Goal: Find specific page/section: Find specific page/section

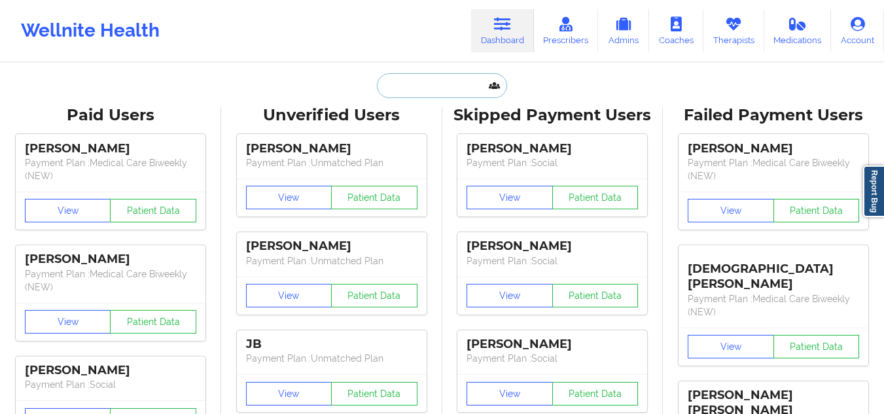
click at [426, 81] on input "text" at bounding box center [442, 85] width 130 height 25
paste input "[PERSON_NAME]"
type input "[PERSON_NAME]"
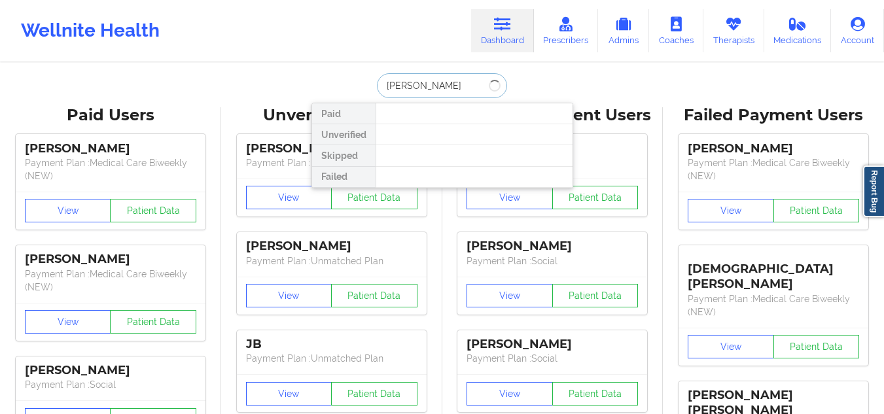
type input "[PERSON_NAME]"
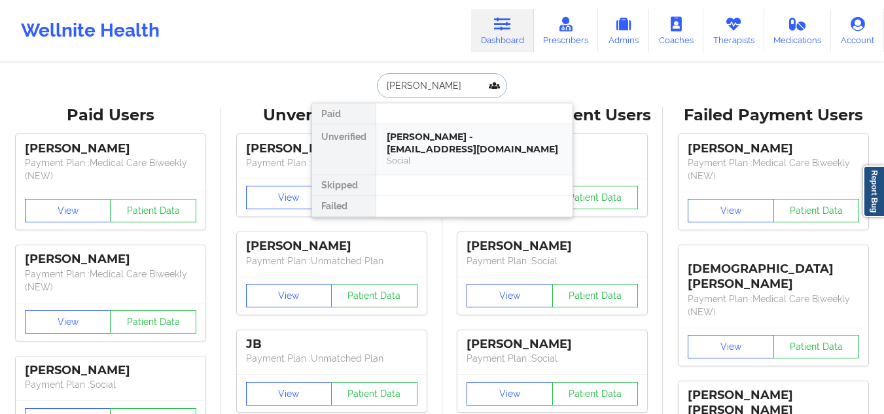
click at [429, 152] on div "[PERSON_NAME] - [EMAIL_ADDRESS][DOMAIN_NAME]" at bounding box center [474, 143] width 175 height 24
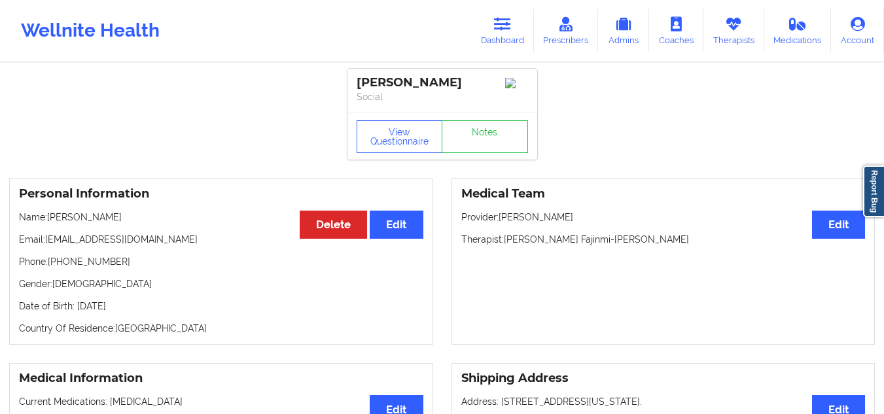
drag, startPoint x: 424, startPoint y: 310, endPoint x: 800, endPoint y: 261, distance: 378.9
click at [800, 261] on div "Personal Information Edit Delete Name: [PERSON_NAME] Email: [EMAIL_ADDRESS][DOM…" at bounding box center [442, 261] width 884 height 185
